Goal: Information Seeking & Learning: Learn about a topic

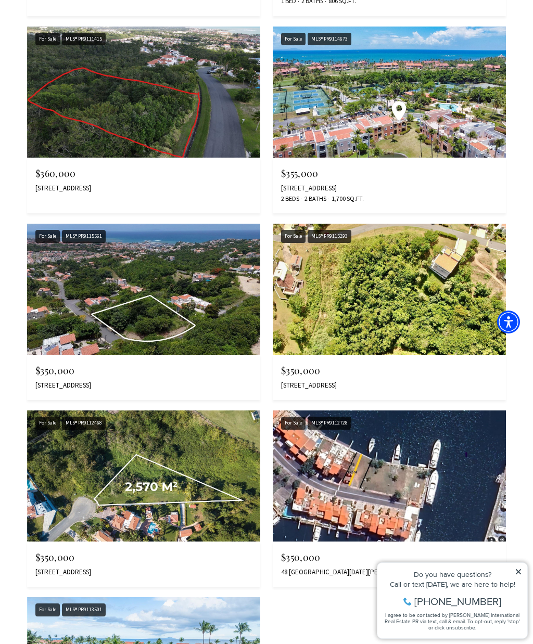
scroll to position [1324, 0]
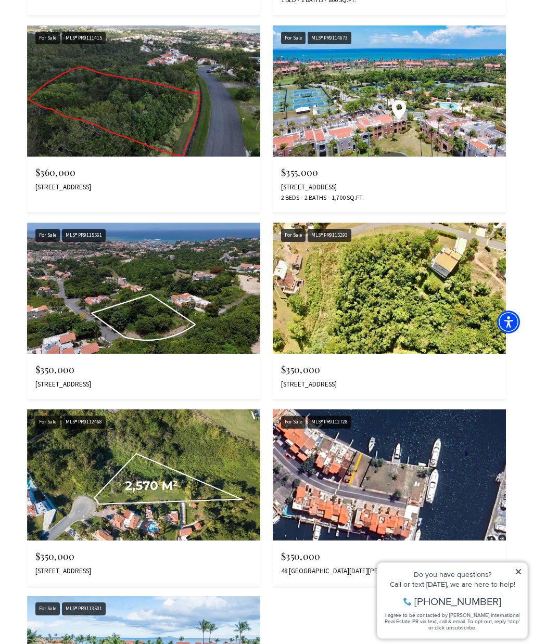
click at [208, 470] on img at bounding box center [143, 475] width 233 height 131
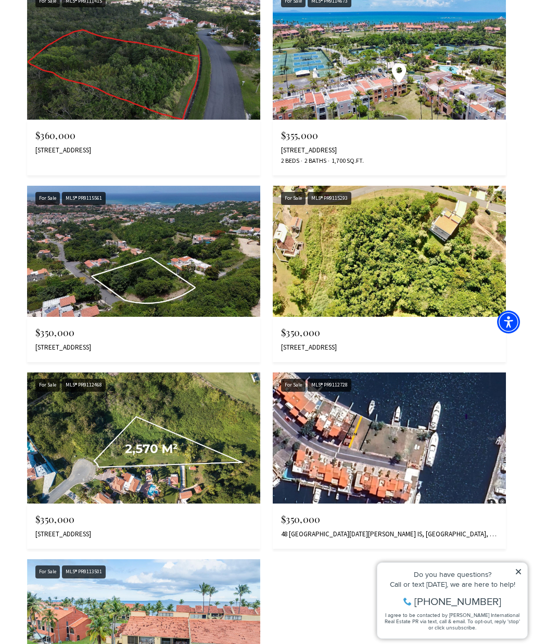
click at [189, 258] on img at bounding box center [143, 251] width 233 height 131
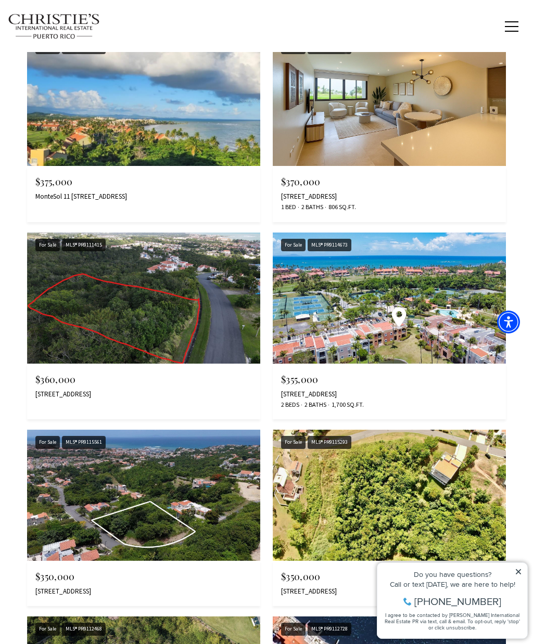
scroll to position [1116, 0]
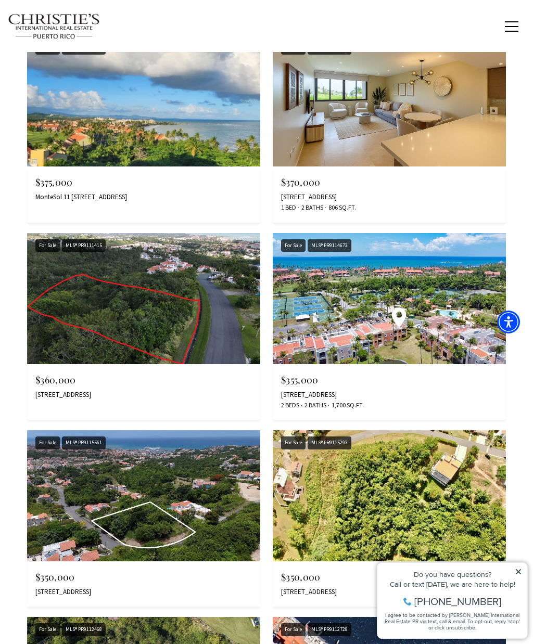
click at [214, 313] on img at bounding box center [143, 298] width 233 height 131
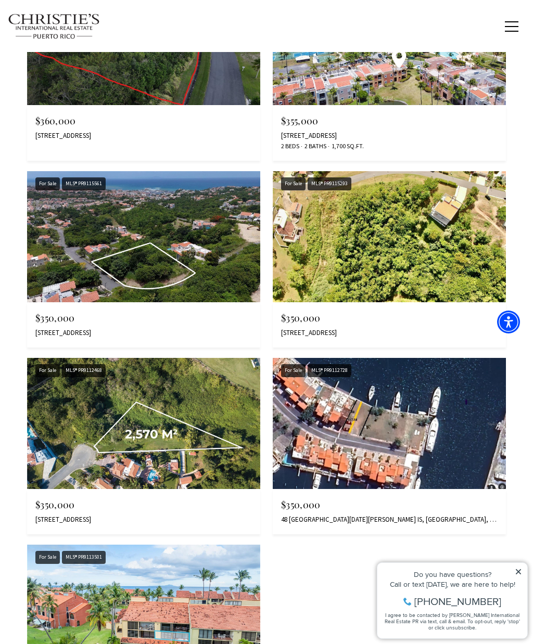
scroll to position [1370, 0]
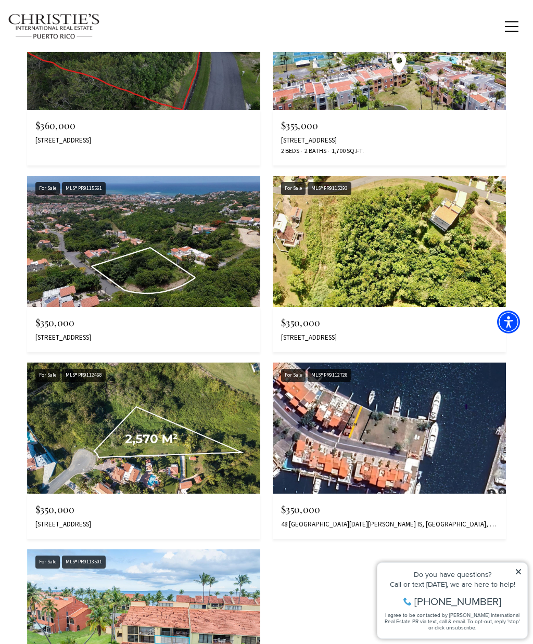
click at [197, 425] on img at bounding box center [143, 428] width 233 height 131
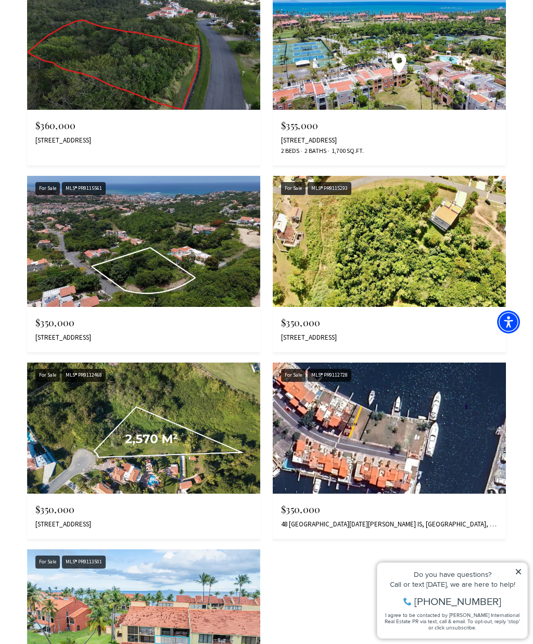
click at [176, 233] on img at bounding box center [143, 241] width 233 height 131
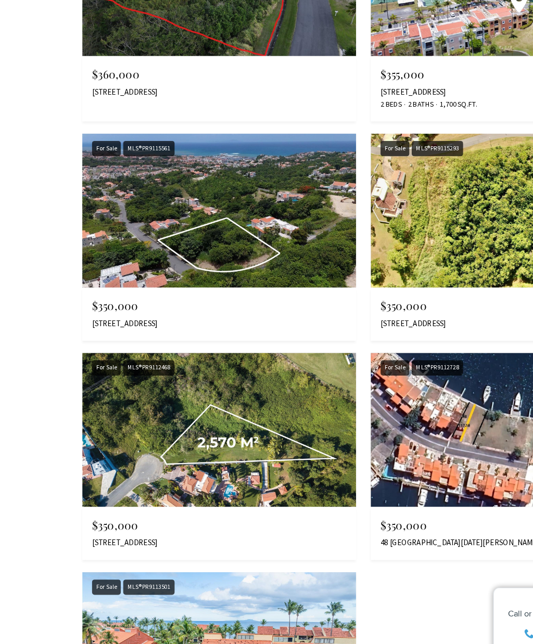
scroll to position [1372, 0]
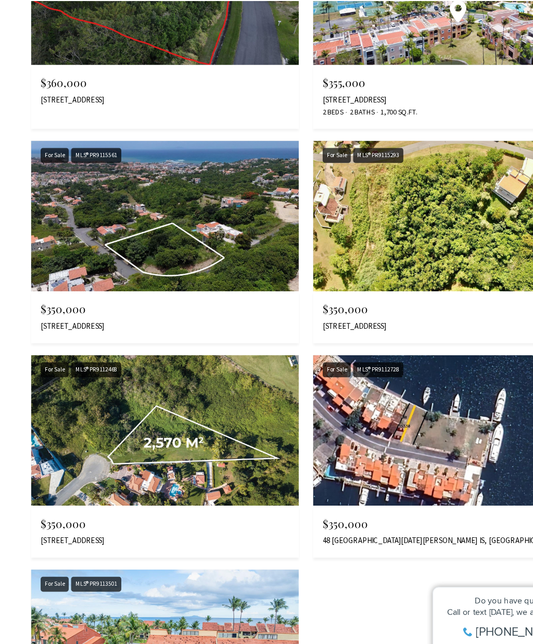
click at [224, 361] on img at bounding box center [143, 426] width 233 height 131
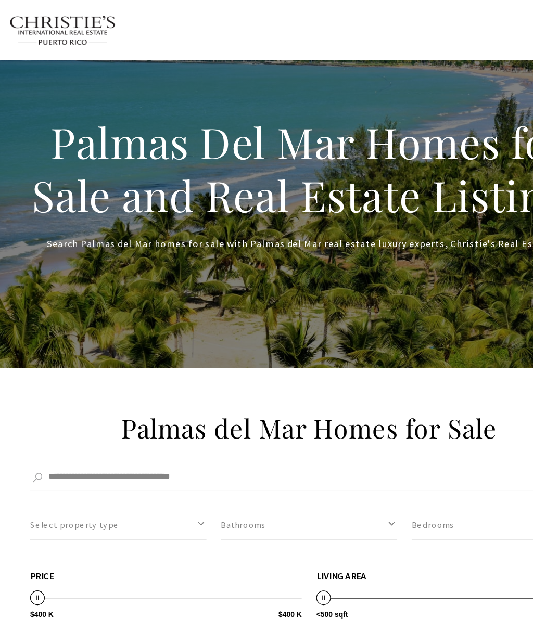
scroll to position [1368, 0]
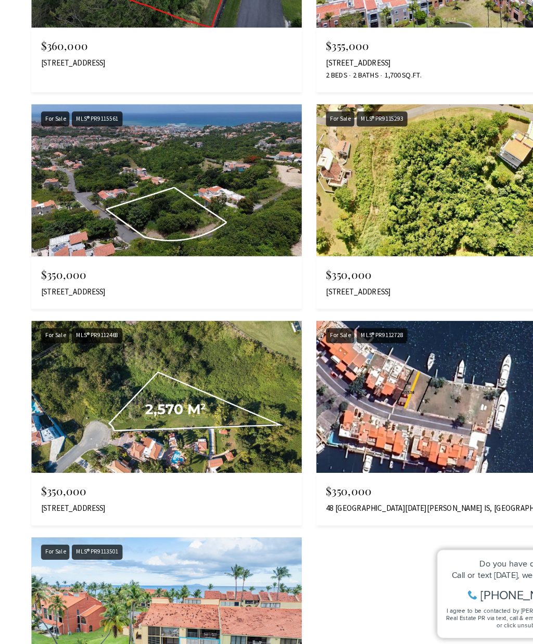
click at [200, 179] on img at bounding box center [143, 244] width 233 height 131
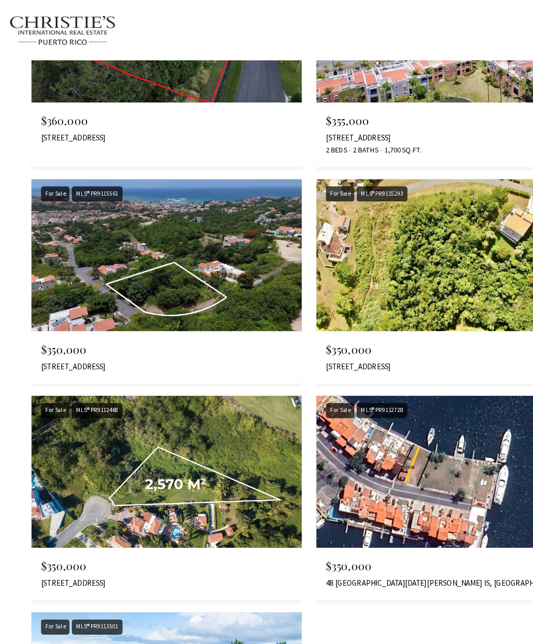
scroll to position [1389, 0]
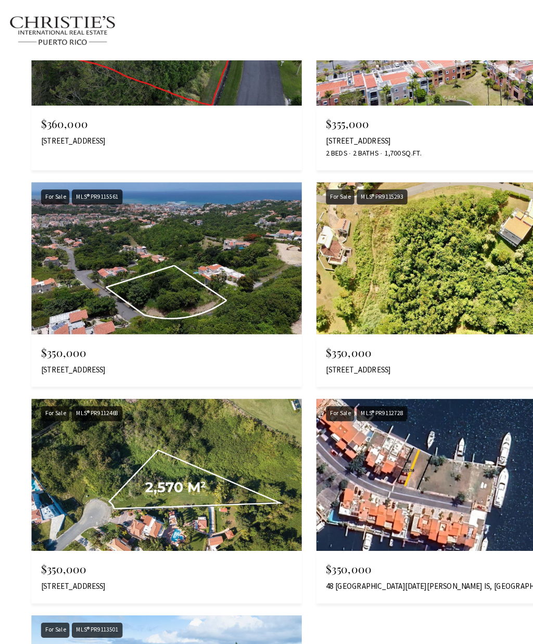
click at [397, 236] on img at bounding box center [389, 222] width 233 height 131
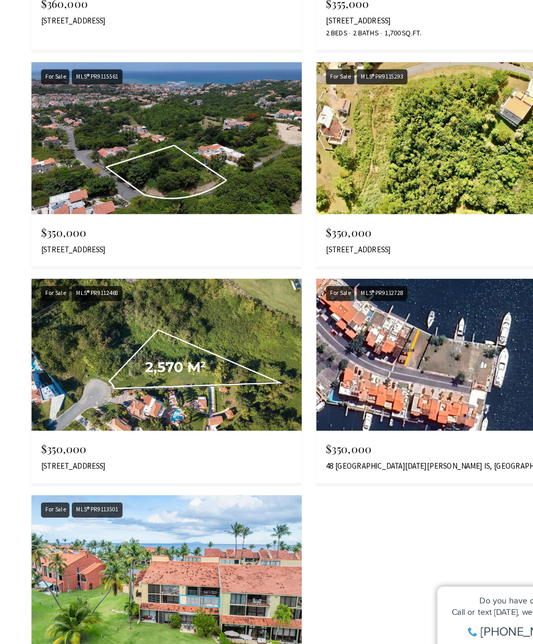
scroll to position [1436, 0]
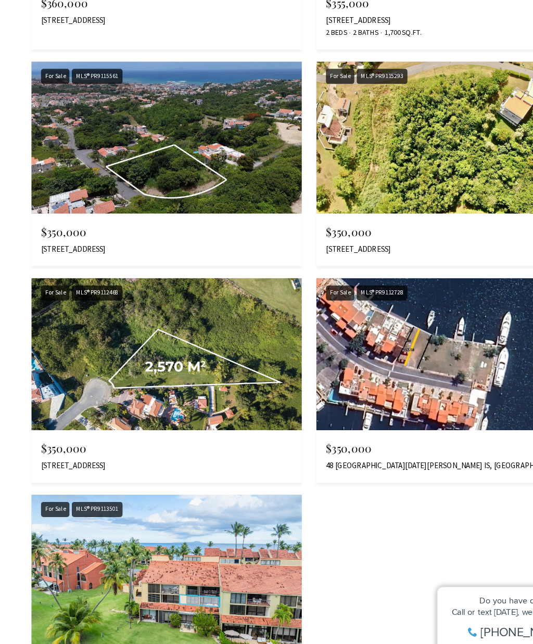
click at [405, 311] on img at bounding box center [389, 362] width 233 height 131
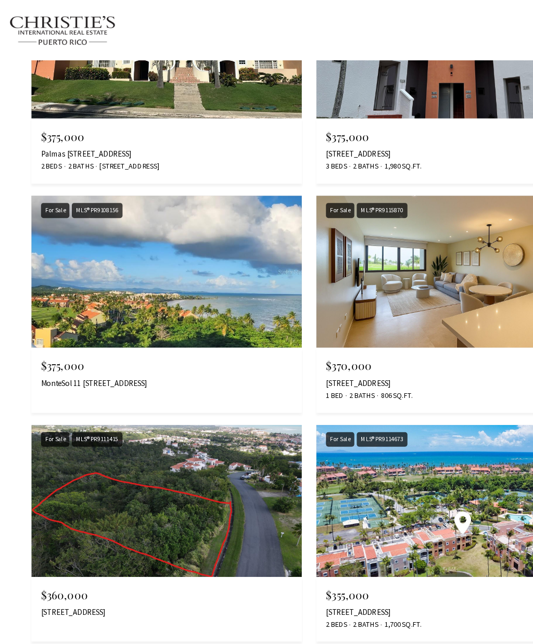
scroll to position [980, 0]
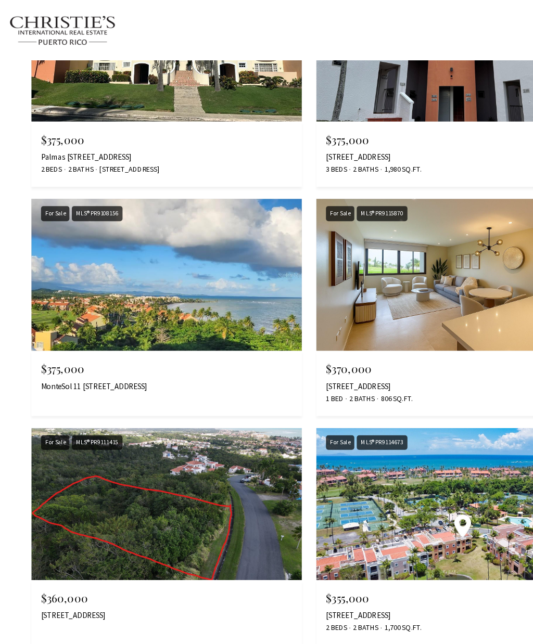
click at [187, 421] on img at bounding box center [143, 435] width 233 height 131
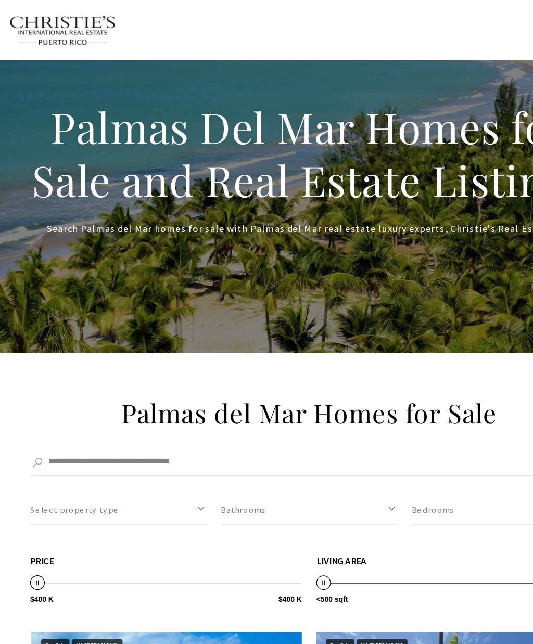
scroll to position [0, 0]
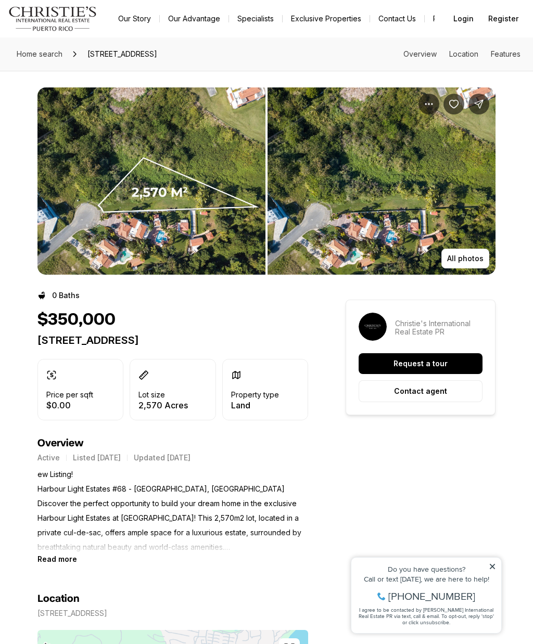
click at [200, 211] on img "View image gallery" at bounding box center [151, 180] width 228 height 187
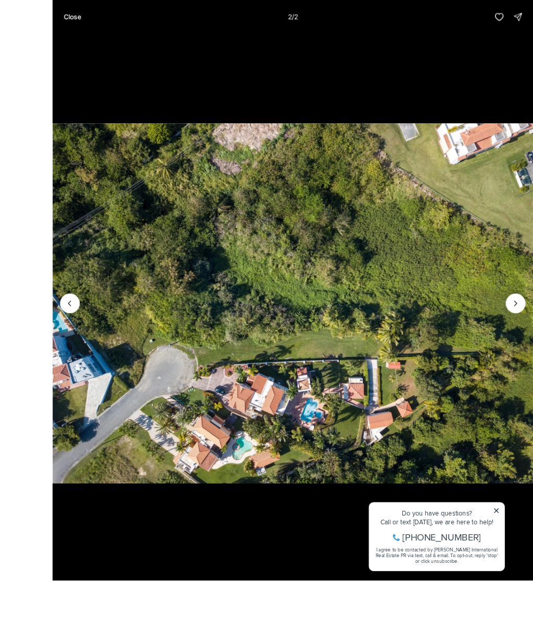
scroll to position [54, 0]
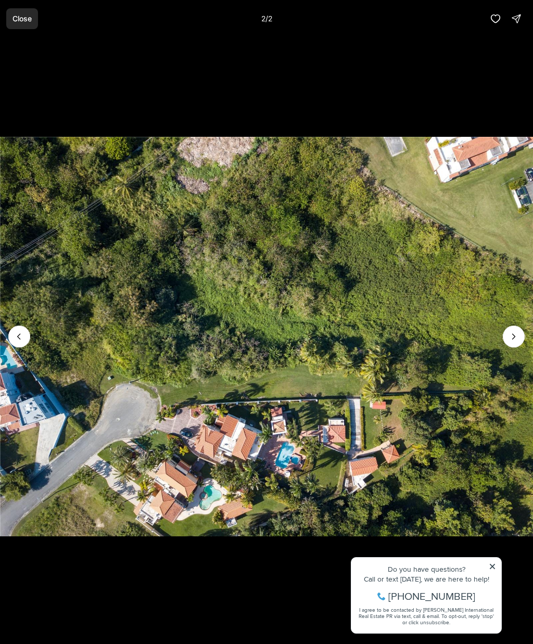
click at [17, 28] on button "Close" at bounding box center [22, 18] width 32 height 21
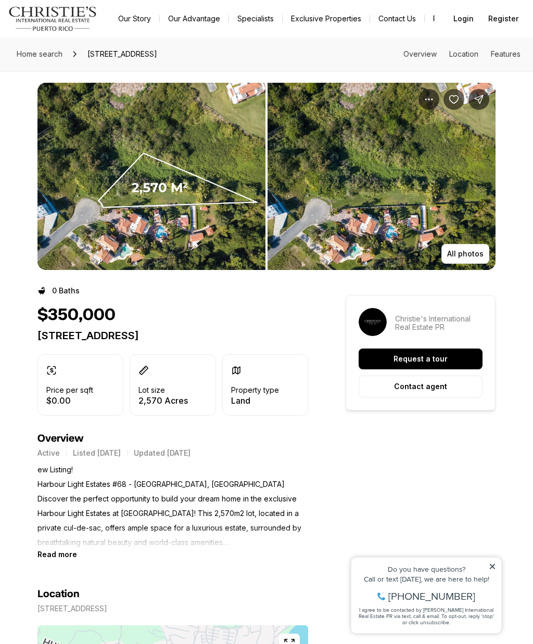
scroll to position [16, 0]
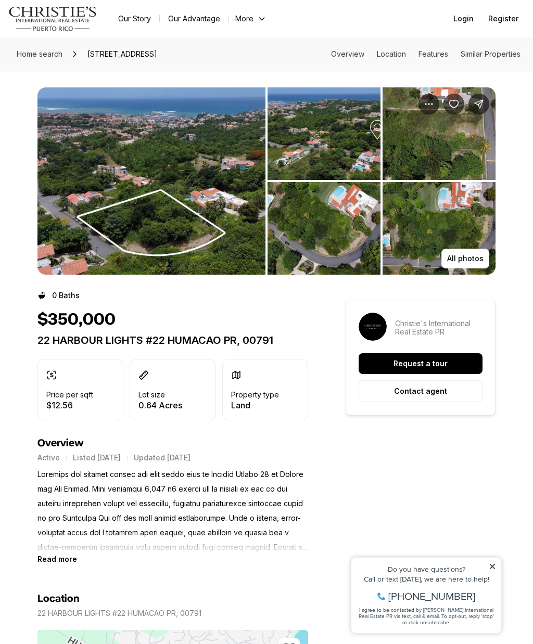
click at [193, 218] on img "View image gallery" at bounding box center [151, 180] width 228 height 187
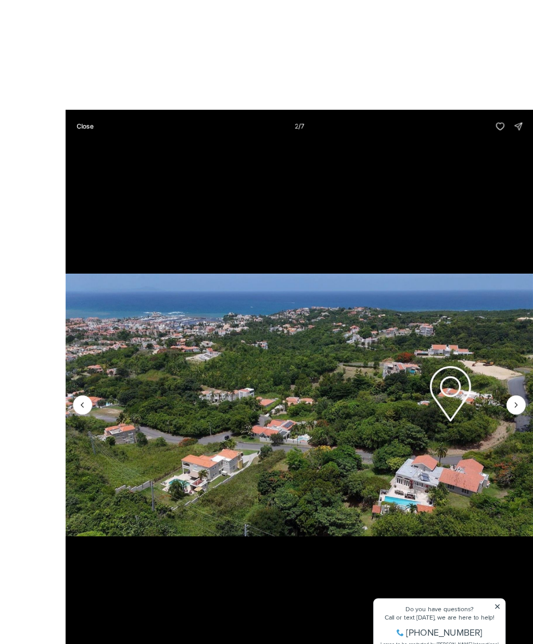
scroll to position [10, 0]
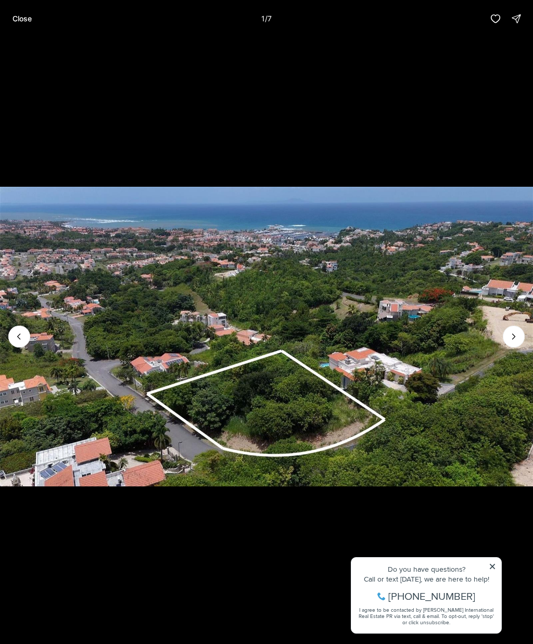
click at [347, 362] on img "1 of 7" at bounding box center [266, 336] width 533 height 451
click at [402, 324] on img "1 of 7" at bounding box center [266, 336] width 533 height 451
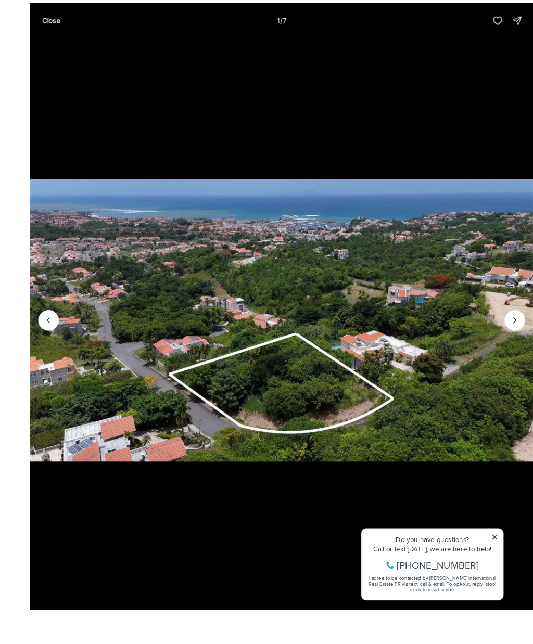
scroll to position [30, 0]
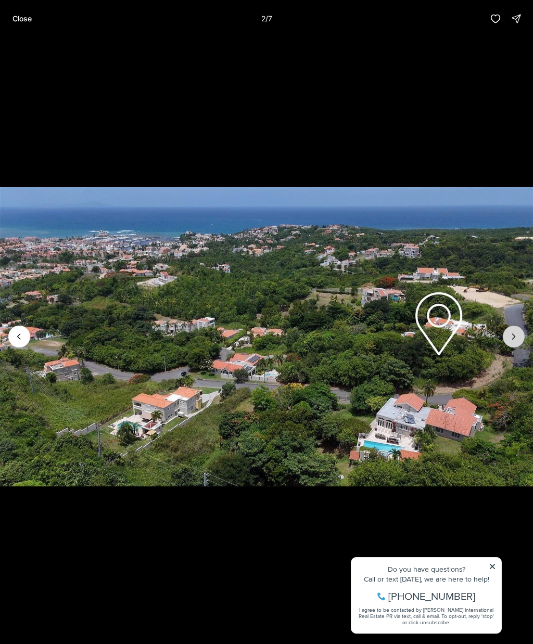
click at [514, 333] on icon "Next slide" at bounding box center [513, 337] width 10 height 10
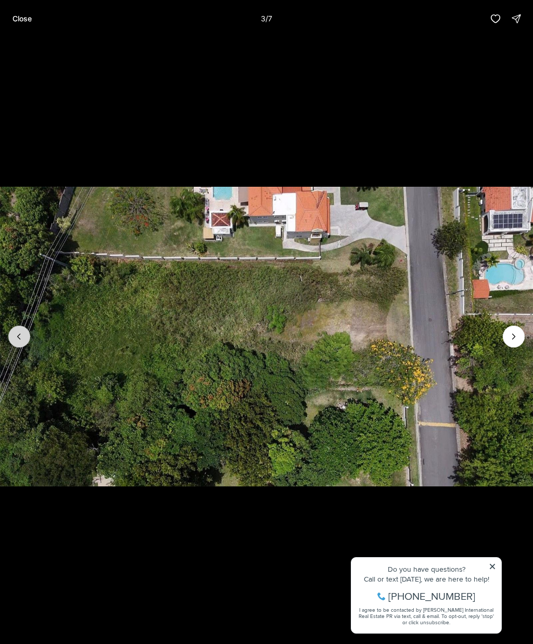
click at [30, 337] on button "Previous slide" at bounding box center [19, 337] width 22 height 22
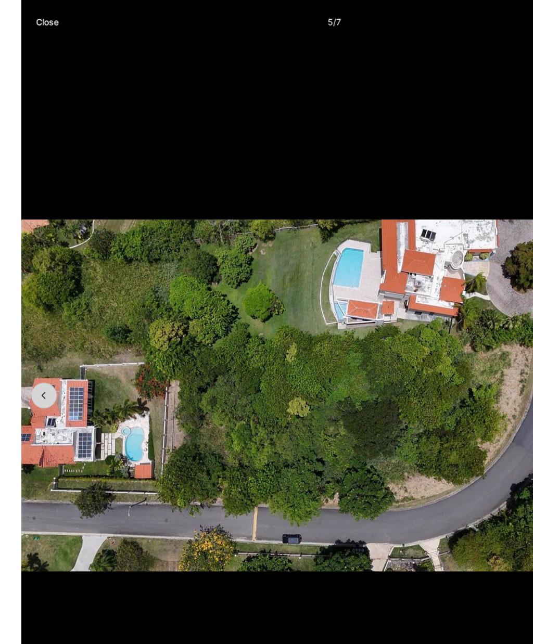
scroll to position [0, 0]
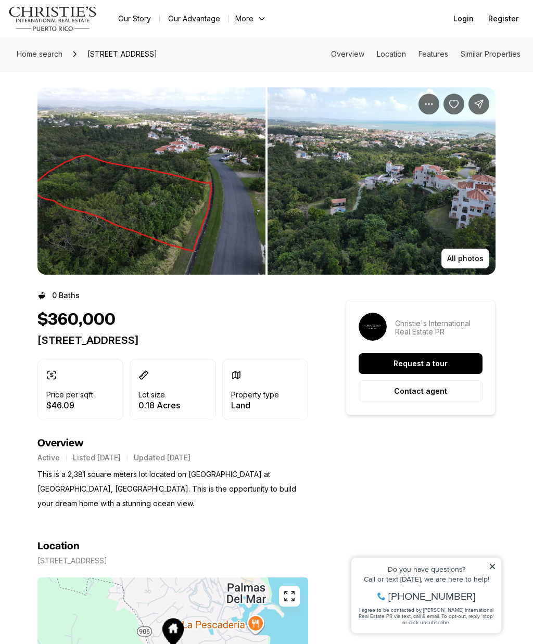
click at [210, 204] on img "View image gallery" at bounding box center [151, 180] width 228 height 187
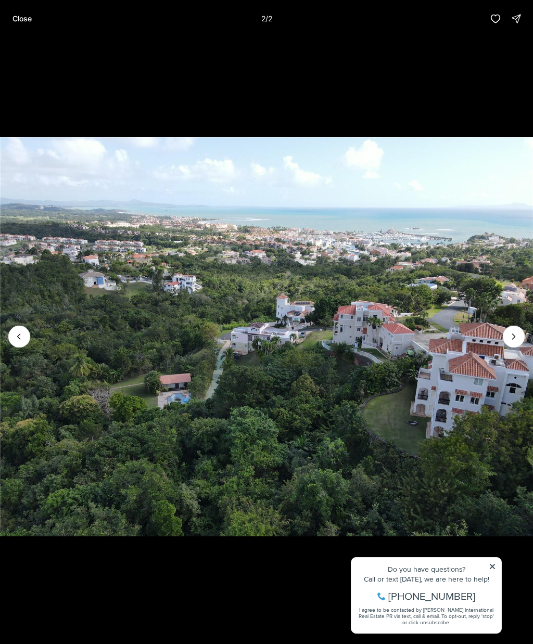
click at [512, 336] on div at bounding box center [514, 337] width 22 height 22
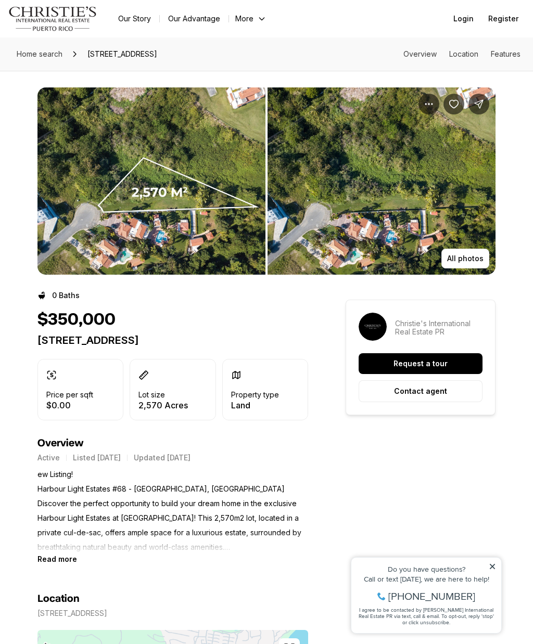
click at [226, 201] on img "View image gallery" at bounding box center [151, 180] width 228 height 187
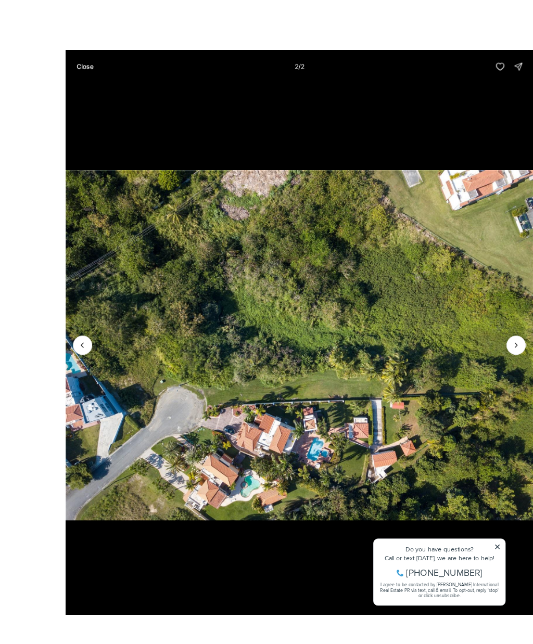
scroll to position [6, 0]
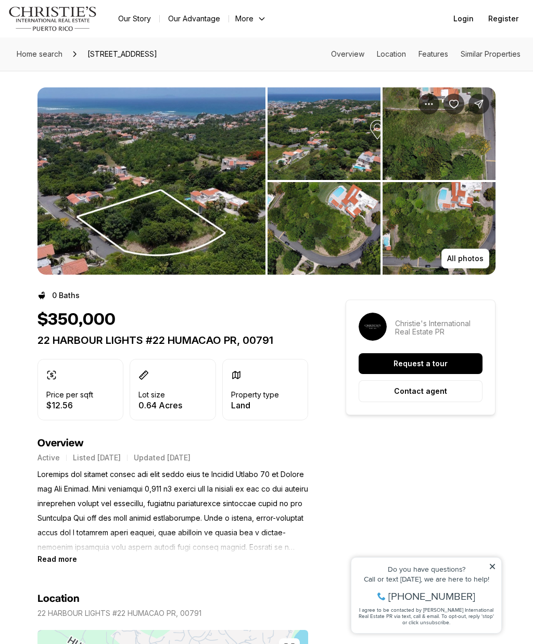
click at [348, 147] on img "View image gallery" at bounding box center [324, 133] width 113 height 93
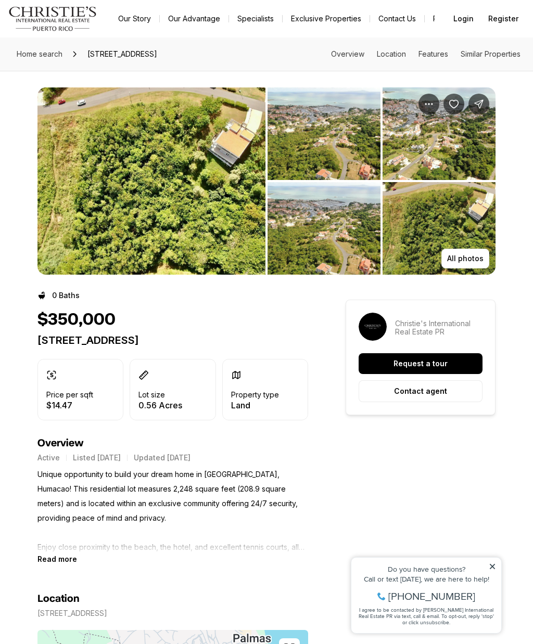
click at [198, 215] on img "View image gallery" at bounding box center [151, 180] width 228 height 187
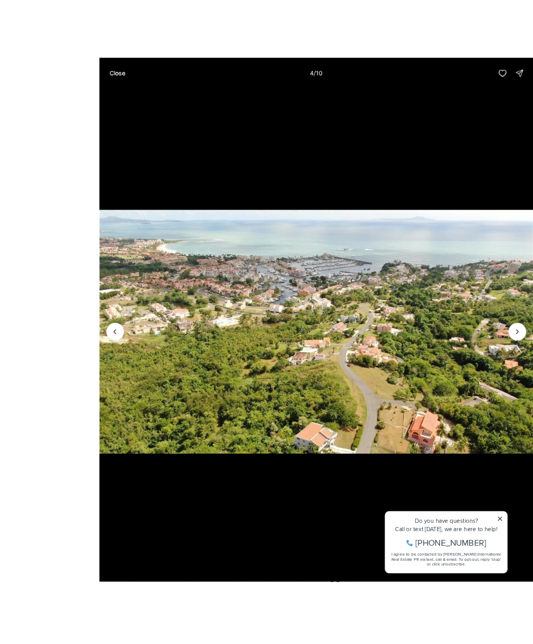
scroll to position [6, 0]
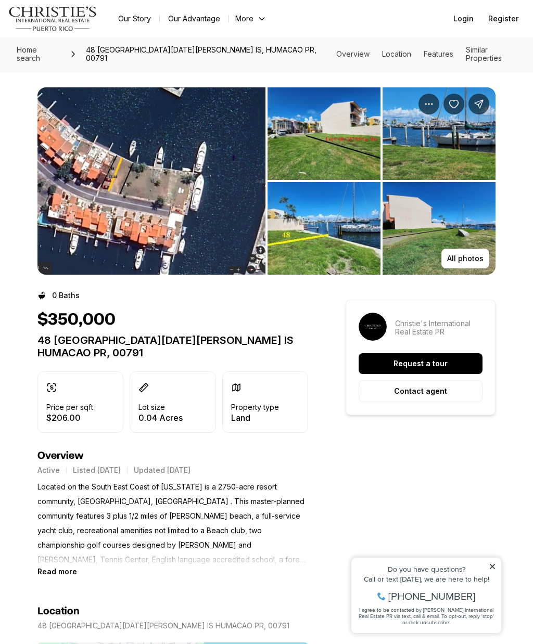
click at [228, 221] on img "View image gallery" at bounding box center [151, 180] width 228 height 187
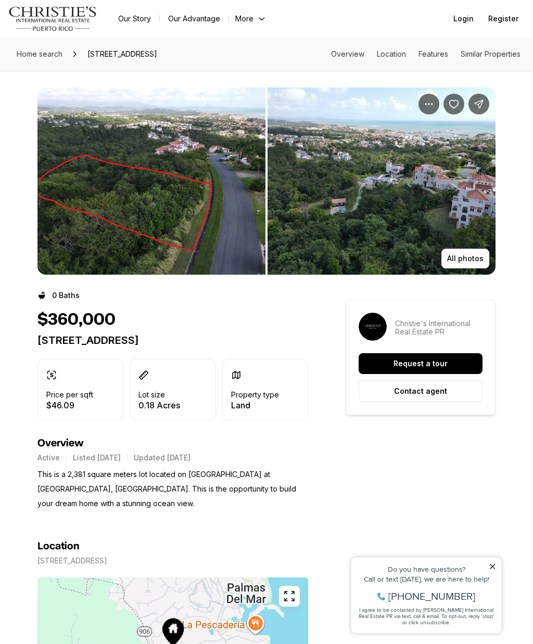
click at [234, 210] on img "View image gallery" at bounding box center [151, 180] width 228 height 187
